Goal: Navigation & Orientation: Go to known website

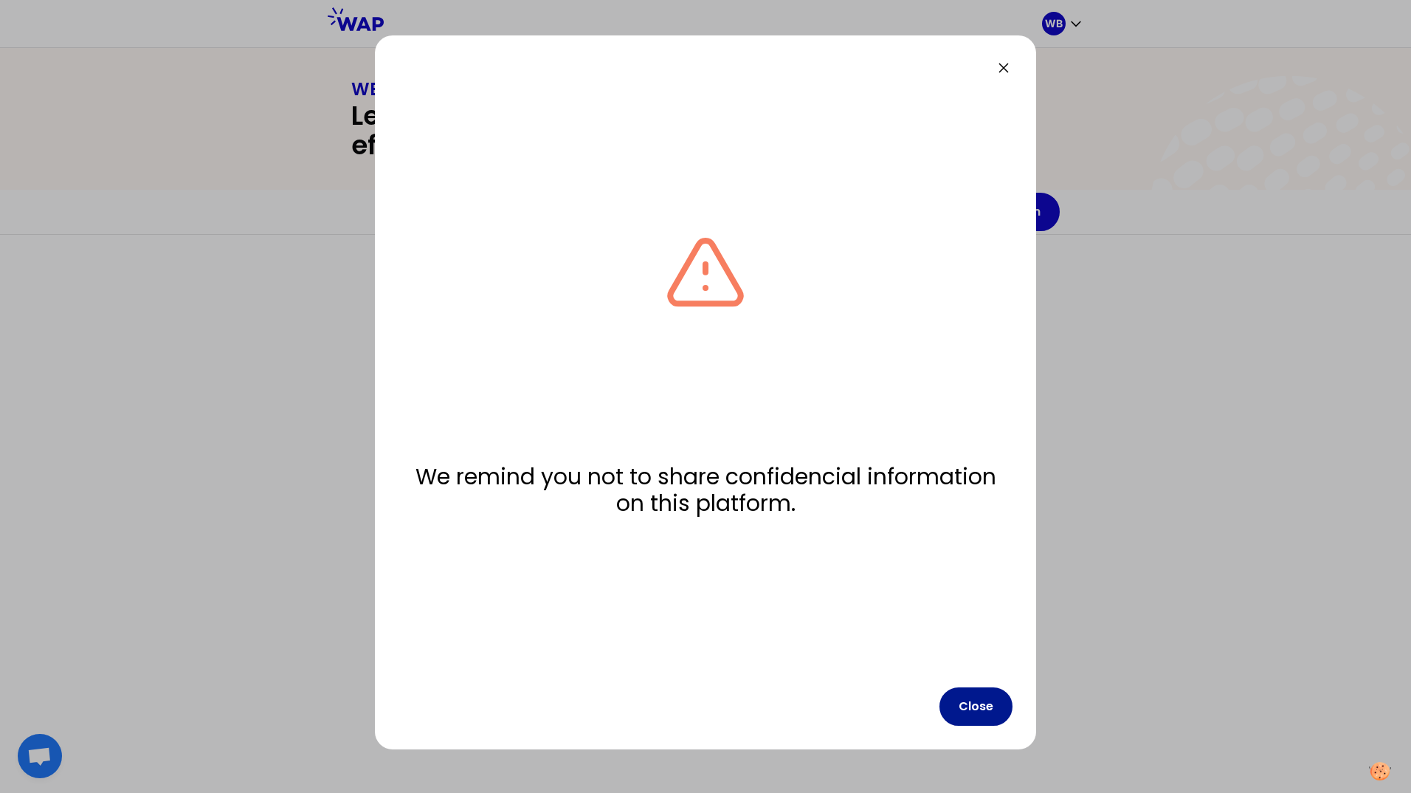
click at [977, 712] on button "Close" at bounding box center [976, 706] width 73 height 38
